Goal: Find specific page/section: Locate a particular part of the current website

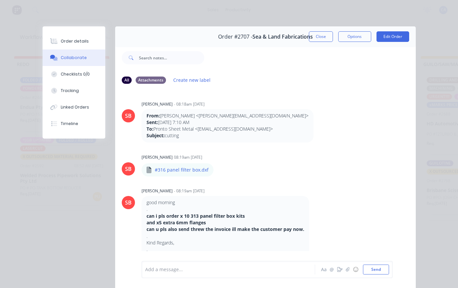
scroll to position [0, 236]
click at [318, 39] on button "Close" at bounding box center [321, 36] width 24 height 11
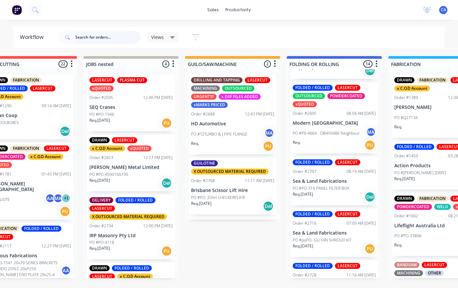
click at [121, 37] on input "text" at bounding box center [107, 37] width 65 height 13
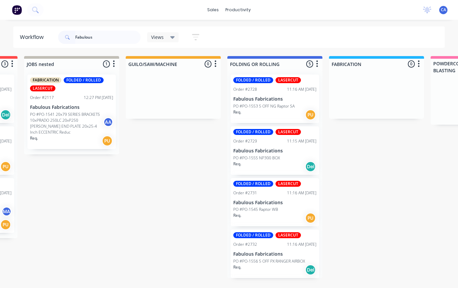
scroll to position [0, 295]
type input "Fabulous"
click at [289, 103] on p "PO #PO-1553 5 OFF NG Raptor SA" at bounding box center [264, 106] width 61 height 6
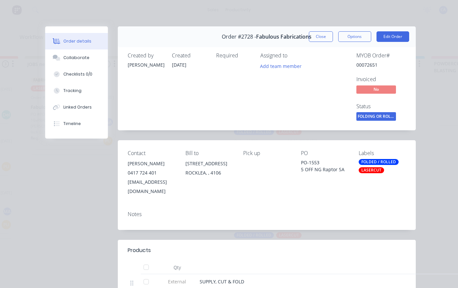
scroll to position [0, 0]
click at [321, 40] on button "Close" at bounding box center [321, 36] width 24 height 11
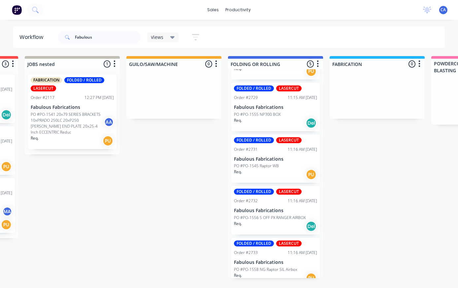
scroll to position [43, 0]
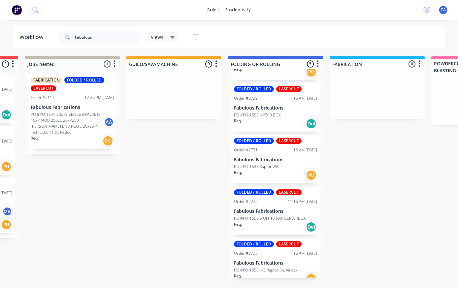
click at [295, 169] on div "PO #PO-1545 Raptor WB" at bounding box center [275, 167] width 83 height 6
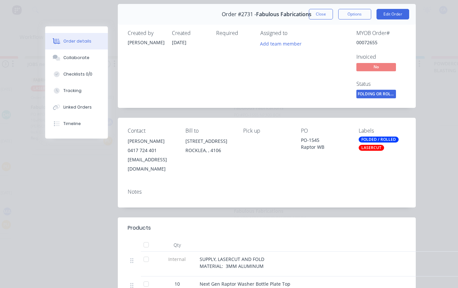
scroll to position [24, 0]
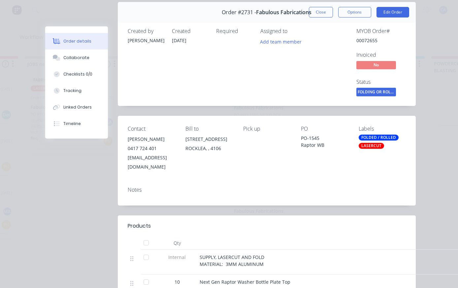
click at [324, 15] on button "Close" at bounding box center [321, 12] width 24 height 11
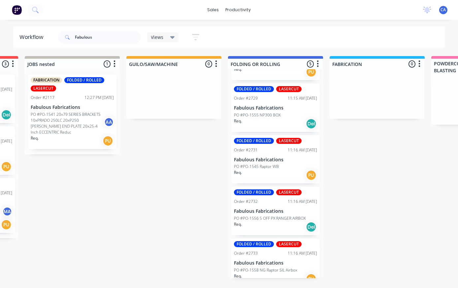
scroll to position [3, 295]
click at [286, 211] on div "FOLDED / ROLLED LASERCUT Order #2732 11:16 AM [DATE] Fabulous Fabrications PO #…" at bounding box center [275, 211] width 88 height 49
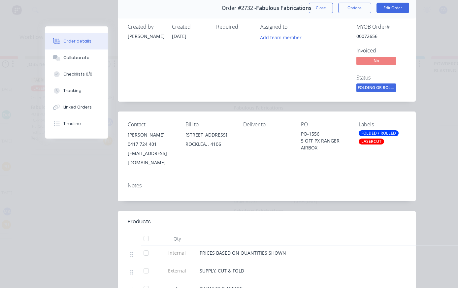
scroll to position [36, 0]
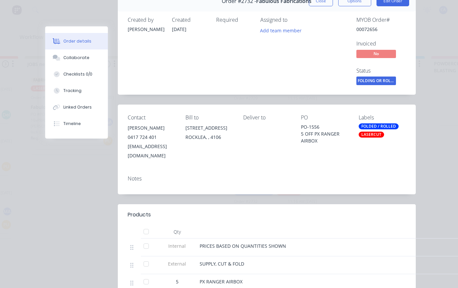
click at [328, 5] on button "Close" at bounding box center [321, 1] width 24 height 11
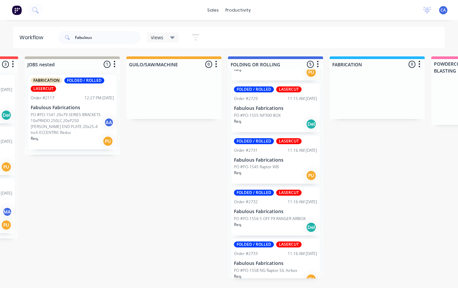
scroll to position [3, 295]
click at [262, 164] on p "PO #PO-1545 Raptor WB" at bounding box center [256, 167] width 45 height 6
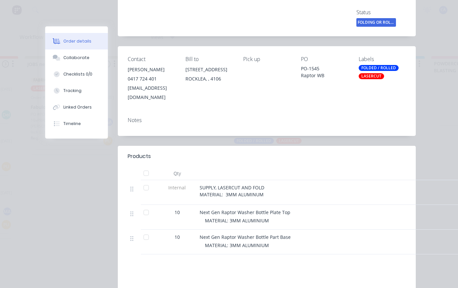
scroll to position [95, 0]
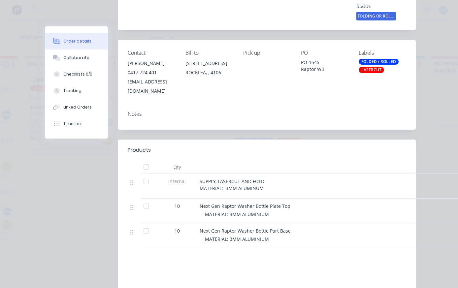
click at [88, 57] on div "Collaborate" at bounding box center [76, 58] width 26 height 6
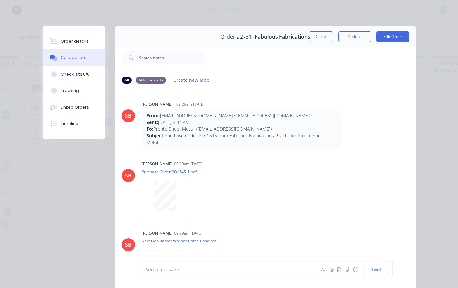
scroll to position [0, 0]
click at [318, 36] on button "Close" at bounding box center [321, 36] width 24 height 11
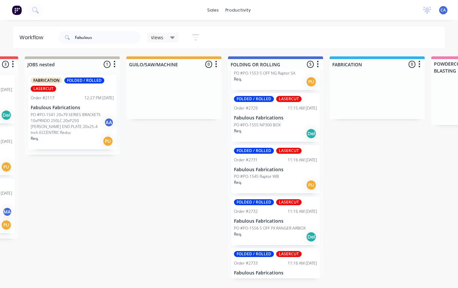
scroll to position [3, 295]
click at [277, 122] on p "PO #PO-1555 NP300 BOX" at bounding box center [257, 125] width 47 height 6
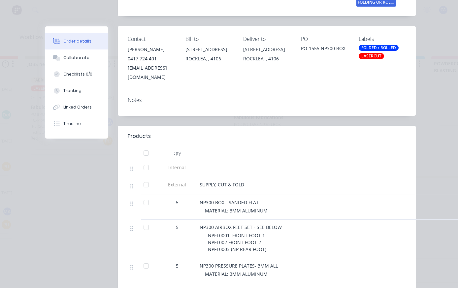
scroll to position [115, 0]
